Goal: Information Seeking & Learning: Understand process/instructions

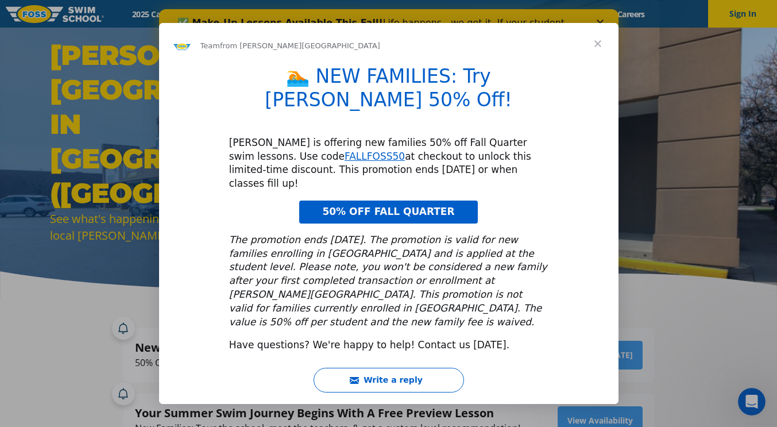
click at [595, 64] on span "Close" at bounding box center [597, 43] width 41 height 41
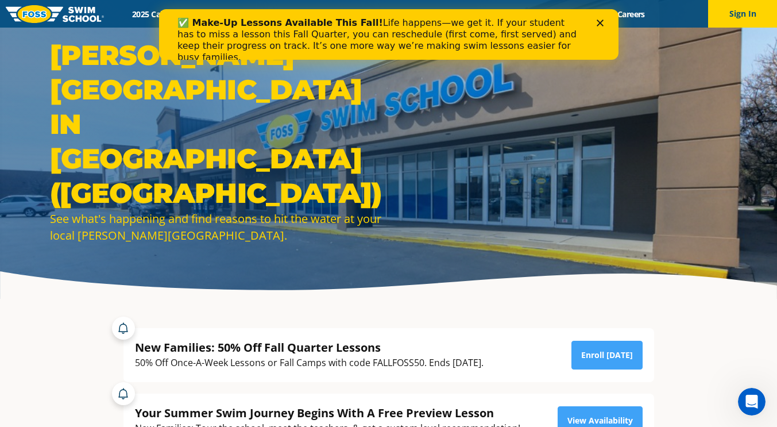
click at [600, 23] on polygon "Close" at bounding box center [599, 23] width 7 height 7
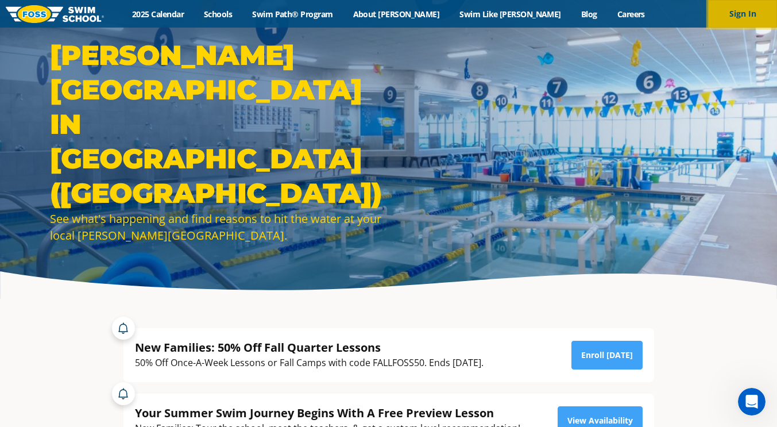
click at [744, 5] on button "Sign In" at bounding box center [742, 14] width 69 height 28
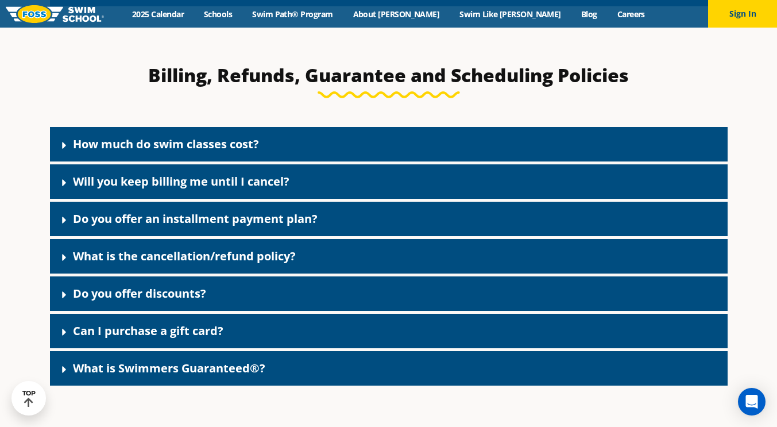
scroll to position [948, 0]
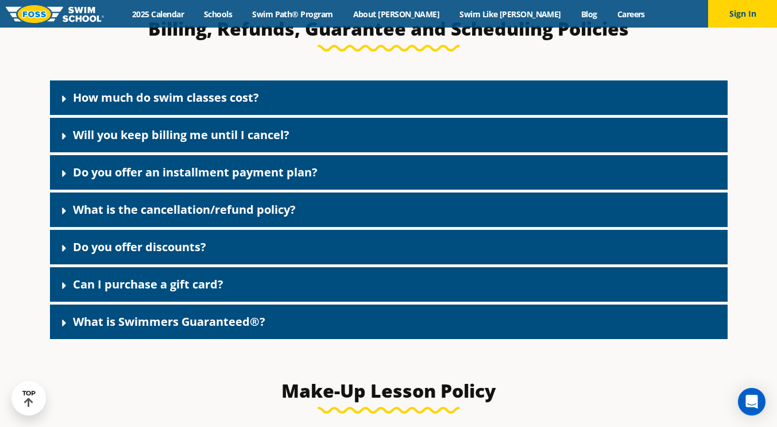
click at [71, 105] on span at bounding box center [66, 98] width 11 height 13
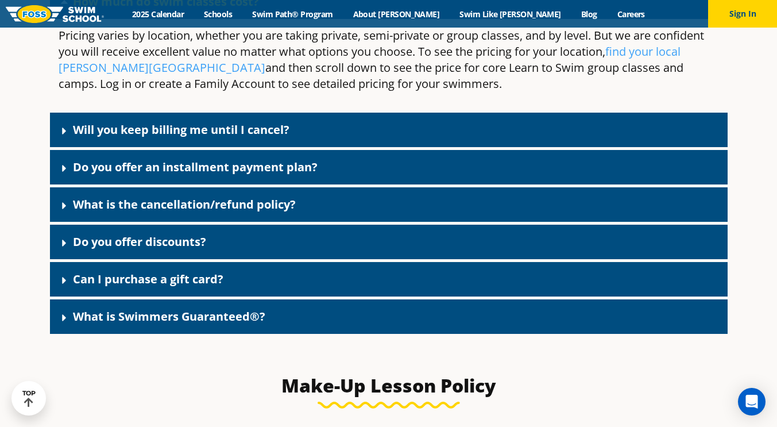
scroll to position [1074, 0]
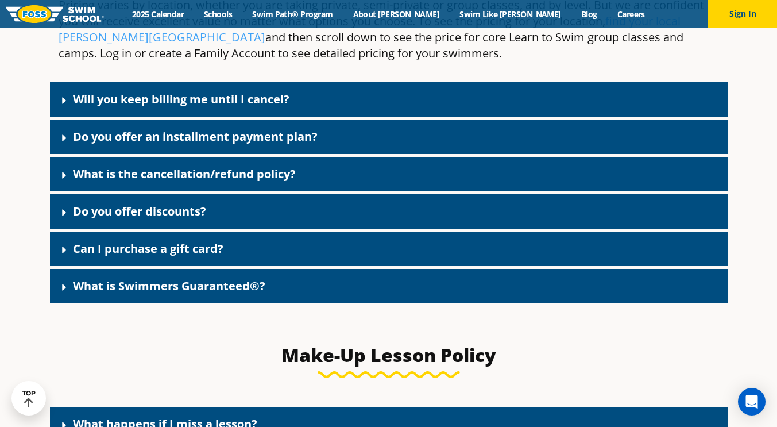
click at [61, 144] on icon at bounding box center [64, 137] width 11 height 11
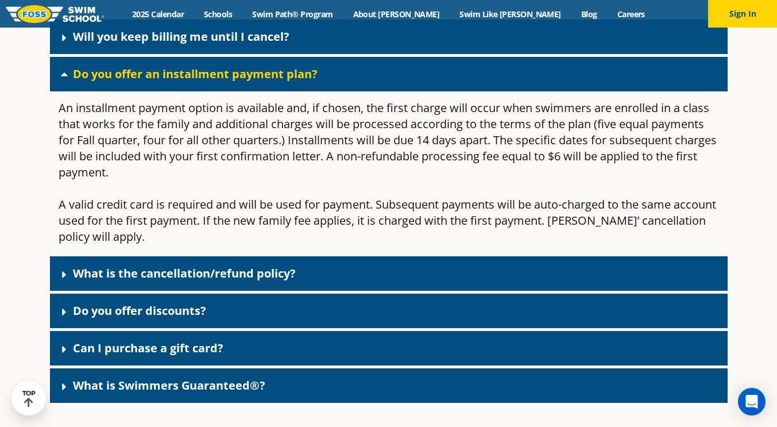
scroll to position [1138, 0]
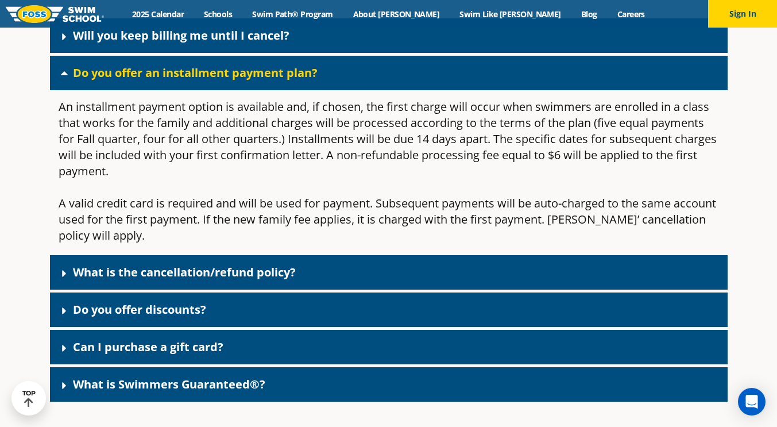
click at [65, 268] on div "What is the cancellation/refund policy?" at bounding box center [389, 272] width 678 height 34
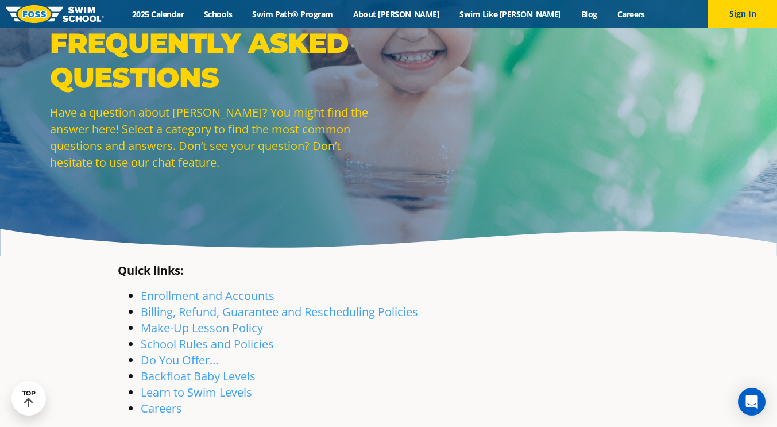
scroll to position [0, 0]
